Goal: Transaction & Acquisition: Purchase product/service

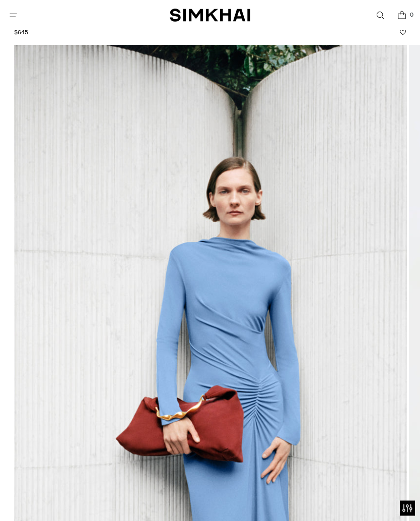
scroll to position [51, 0]
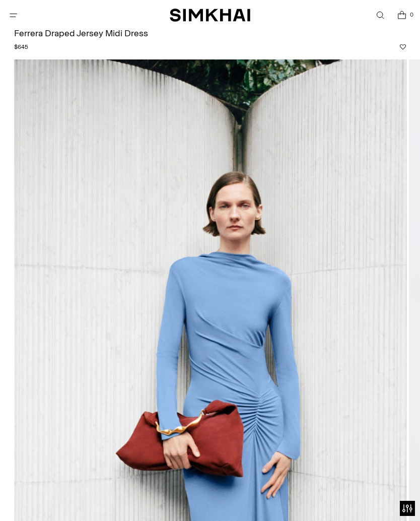
click at [15, 15] on icon "Open menu modal" at bounding box center [13, 15] width 11 height 8
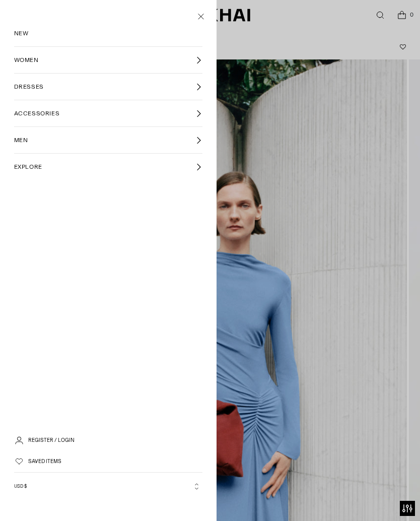
click at [26, 33] on span "NEW" at bounding box center [21, 33] width 15 height 9
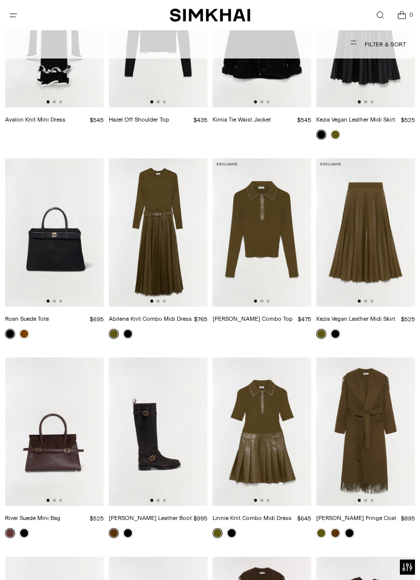
scroll to position [5866, 0]
click at [169, 170] on img at bounding box center [158, 232] width 99 height 148
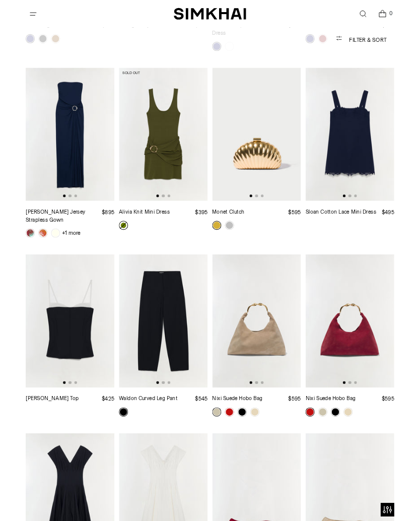
scroll to position [10010, 0]
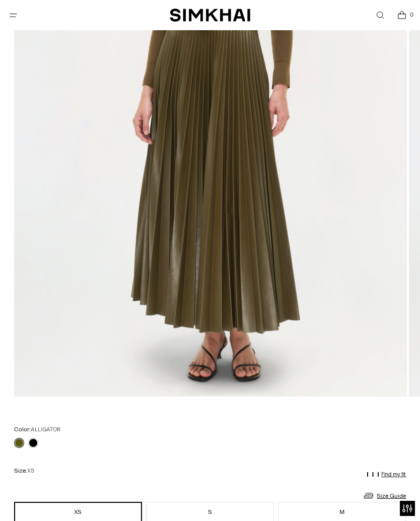
scroll to position [259, 0]
